Goal: Task Accomplishment & Management: Manage account settings

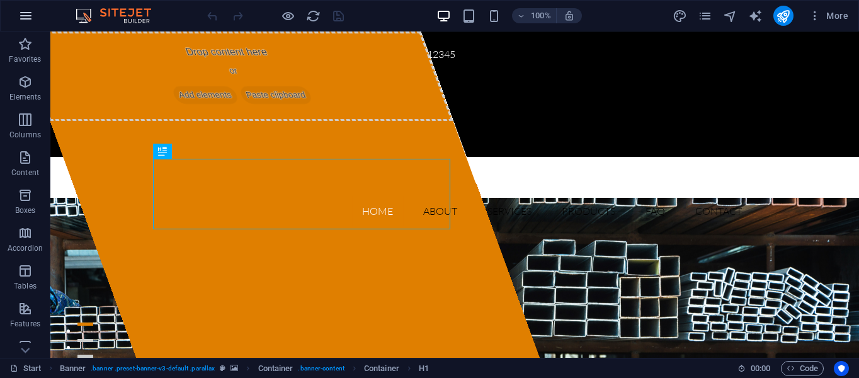
click at [25, 13] on icon "button" at bounding box center [25, 15] width 15 height 15
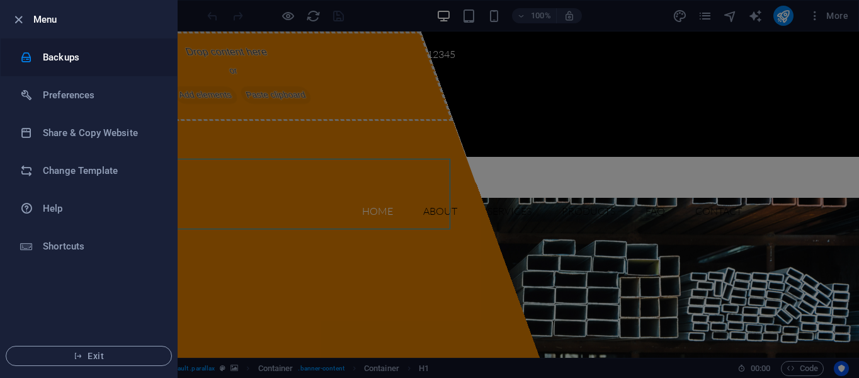
click at [62, 56] on h6 "Backups" at bounding box center [101, 57] width 117 height 15
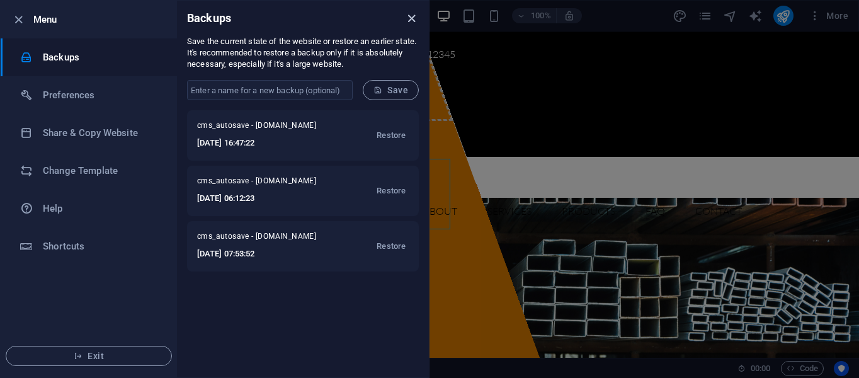
click at [412, 21] on icon "close" at bounding box center [411, 18] width 14 height 14
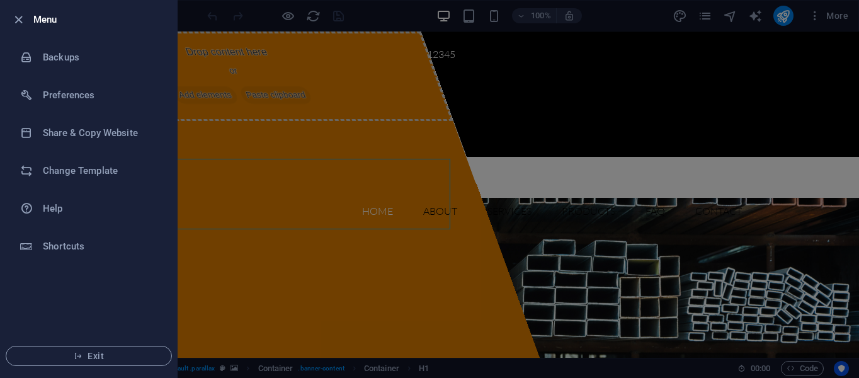
click at [816, 20] on div at bounding box center [429, 189] width 859 height 378
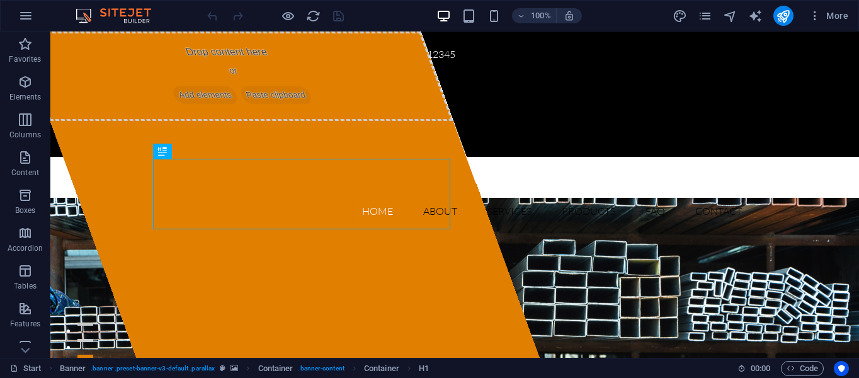
click at [816, 20] on icon "button" at bounding box center [815, 15] width 13 height 13
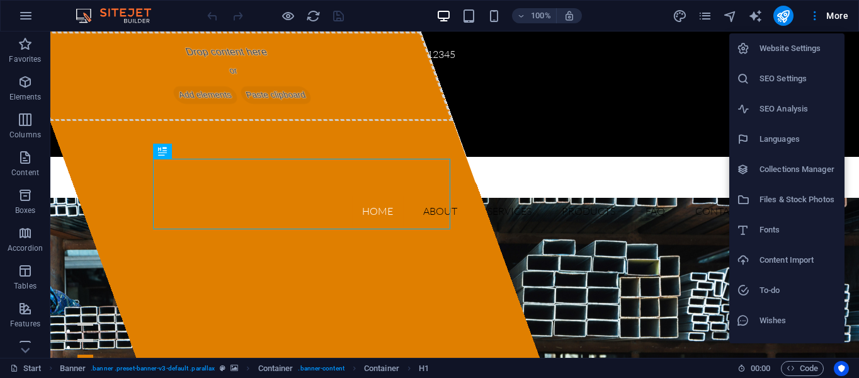
click at [24, 15] on div at bounding box center [429, 189] width 859 height 378
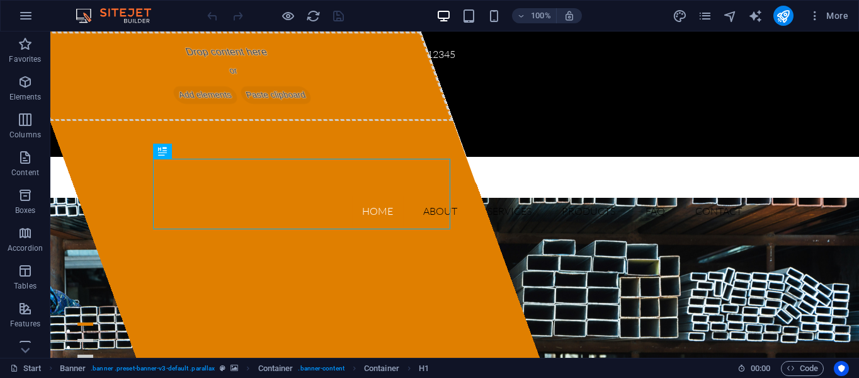
click at [24, 15] on icon "button" at bounding box center [25, 15] width 15 height 15
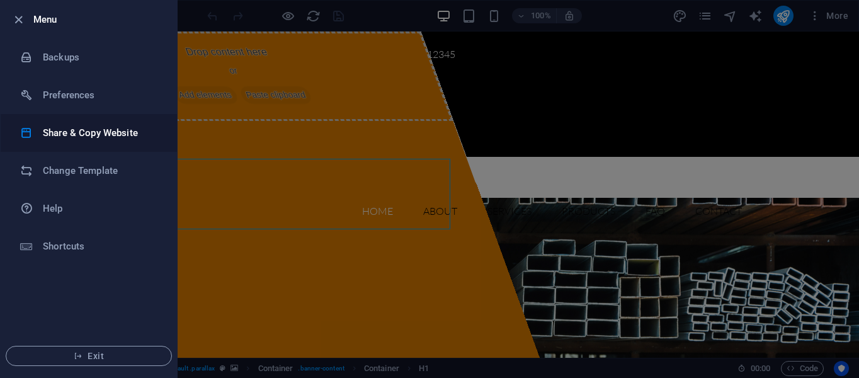
click at [60, 135] on h6 "Share & Copy Website" at bounding box center [101, 132] width 117 height 15
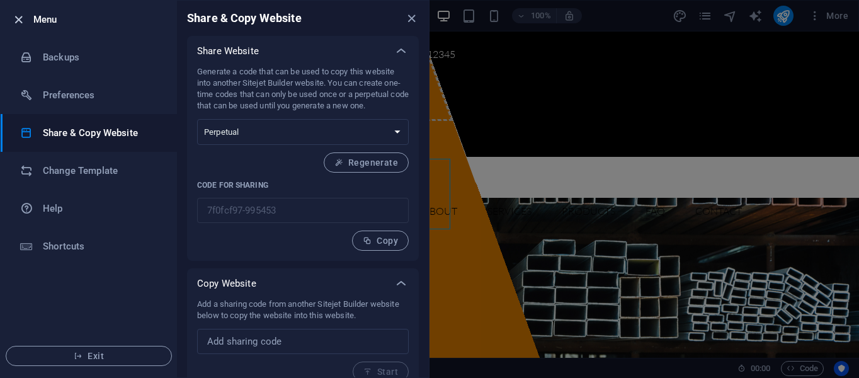
click at [23, 21] on icon "button" at bounding box center [18, 20] width 14 height 14
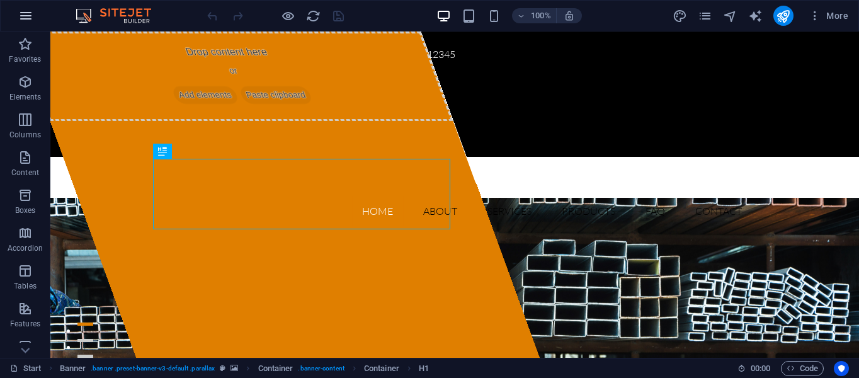
click at [23, 14] on icon "button" at bounding box center [25, 15] width 15 height 15
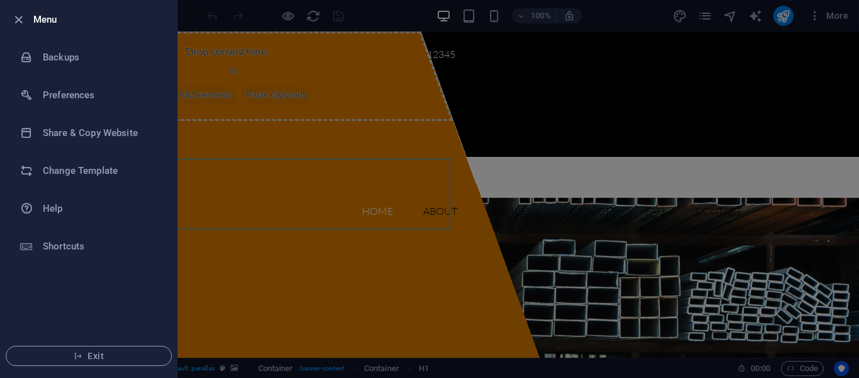
click at [396, 8] on div at bounding box center [429, 189] width 859 height 378
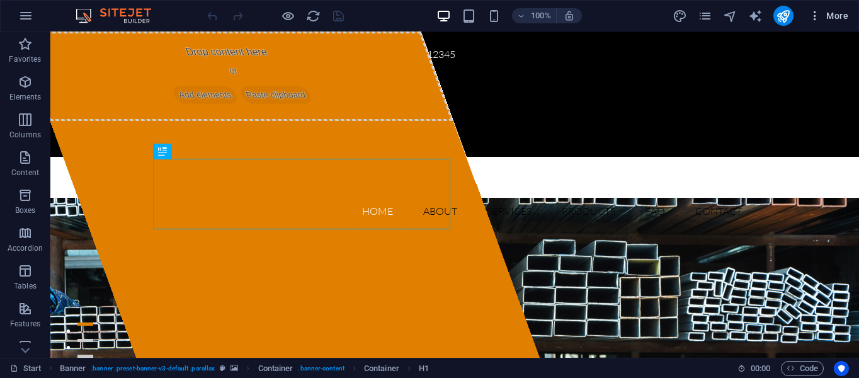
click at [815, 14] on icon "button" at bounding box center [815, 15] width 13 height 13
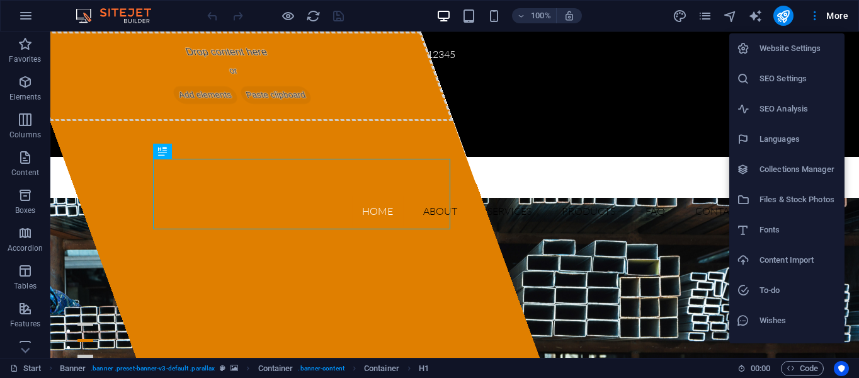
click at [675, 151] on div at bounding box center [429, 189] width 859 height 378
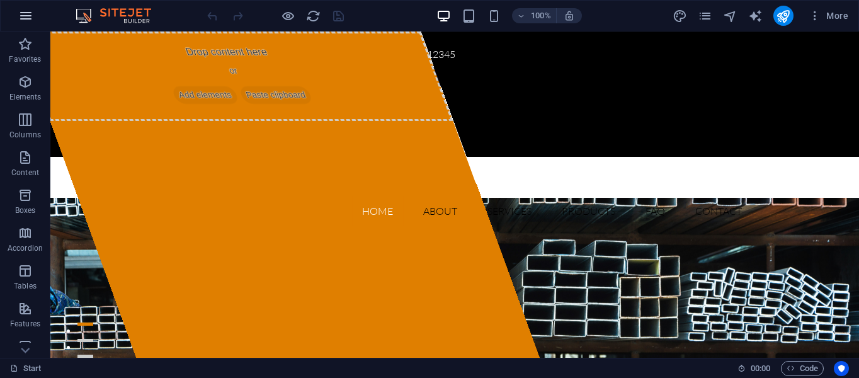
click at [26, 18] on icon "button" at bounding box center [25, 15] width 15 height 15
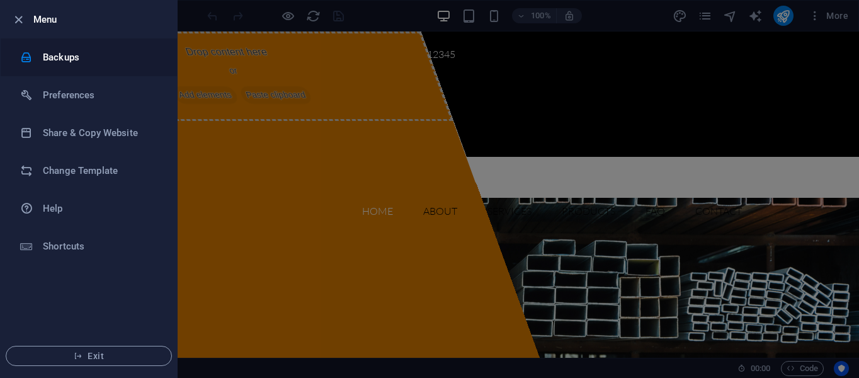
click at [53, 62] on h6 "Backups" at bounding box center [101, 57] width 117 height 15
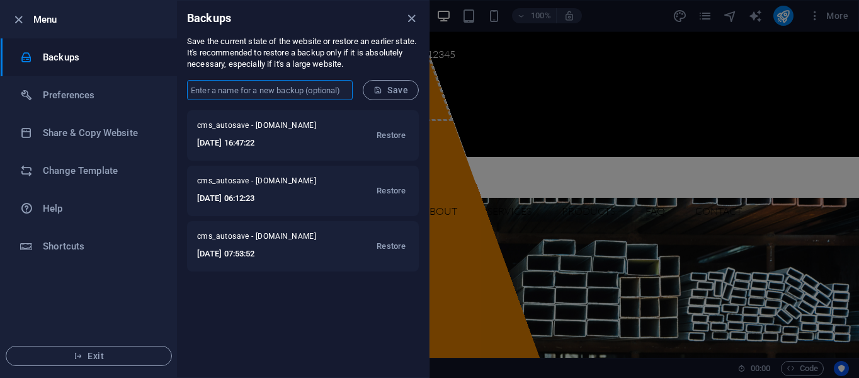
click at [217, 93] on input "text" at bounding box center [270, 90] width 166 height 20
type input "[PERSON_NAME]"
click at [386, 97] on button "Save" at bounding box center [391, 90] width 56 height 20
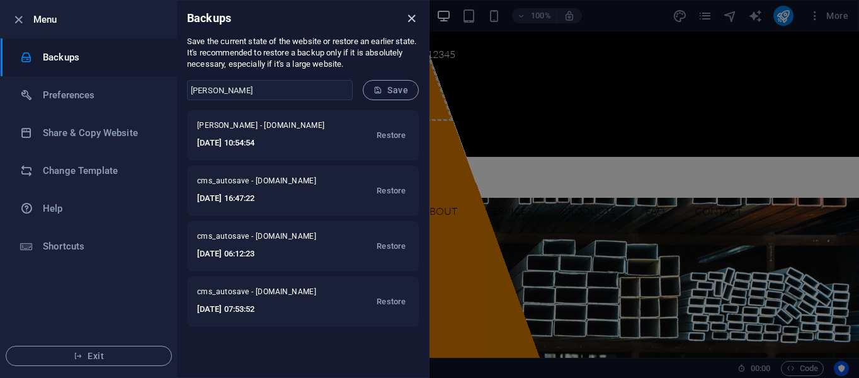
click at [411, 16] on icon "close" at bounding box center [411, 18] width 14 height 14
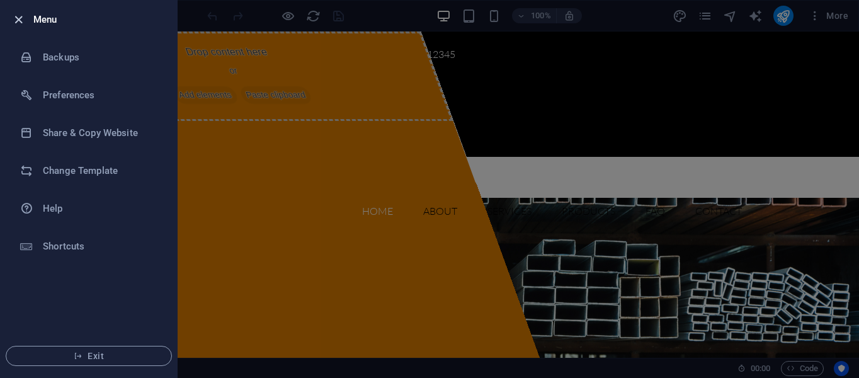
click at [14, 24] on icon "button" at bounding box center [18, 20] width 14 height 14
